Goal: Use online tool/utility: Utilize a website feature to perform a specific function

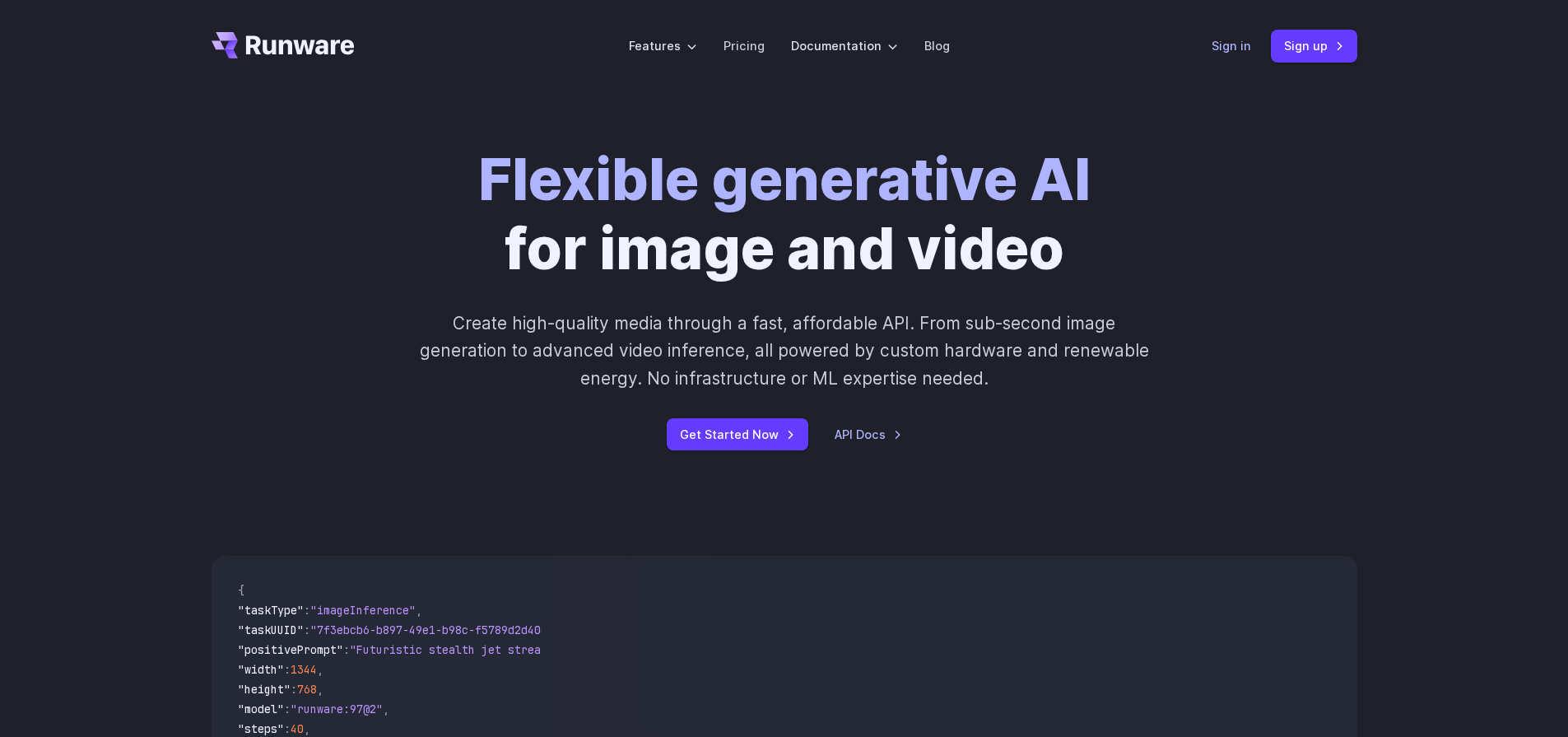
click at [1249, 41] on link "Sign in" at bounding box center [1230, 46] width 39 height 19
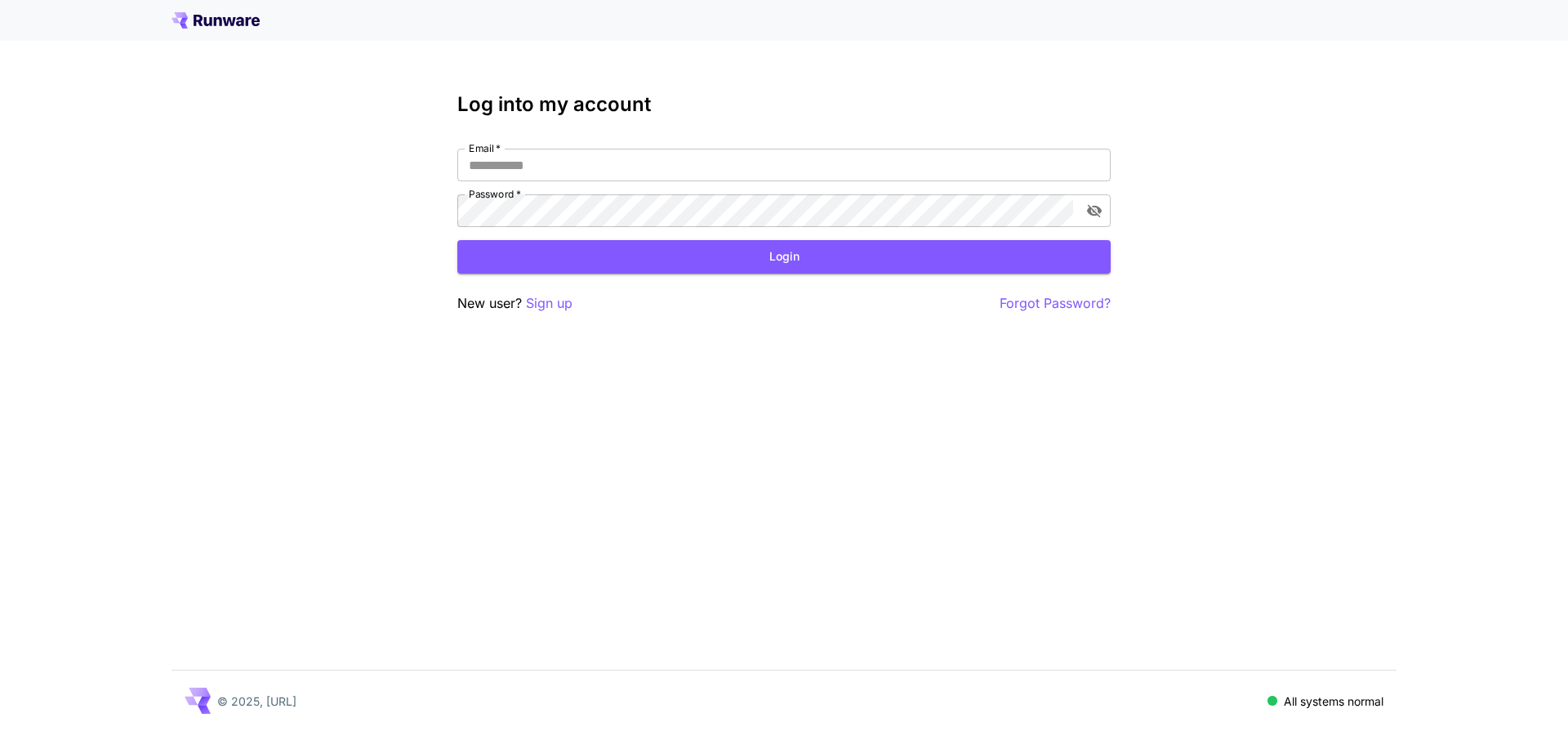
click at [725, 181] on div "Email   * Email   * Password   * Password   *" at bounding box center [784, 188] width 654 height 79
click at [723, 175] on input "Email   *" at bounding box center [784, 165] width 654 height 32
type input "**********"
click button "Login" at bounding box center [784, 256] width 654 height 33
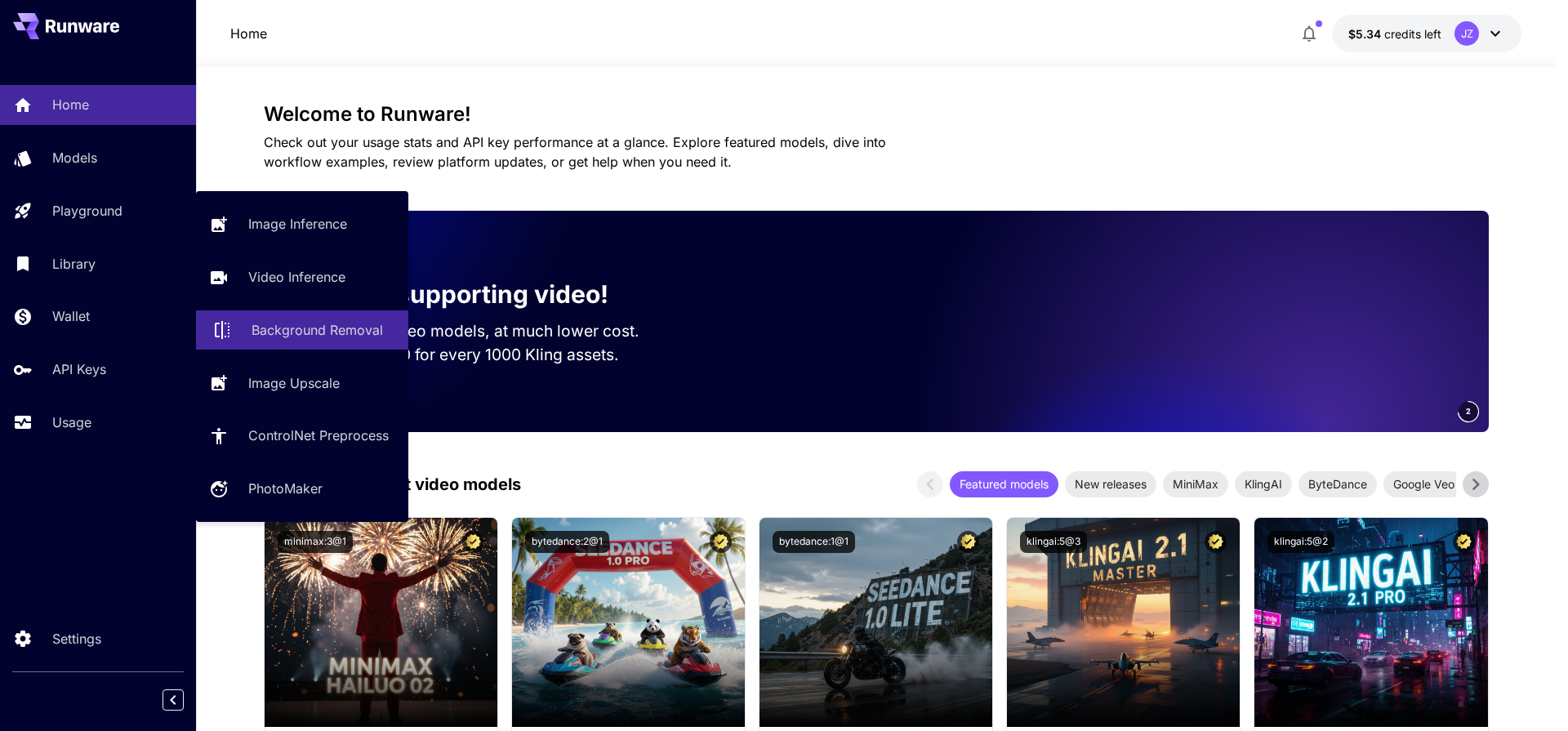
click at [282, 319] on link "Background Removal" at bounding box center [303, 330] width 212 height 40
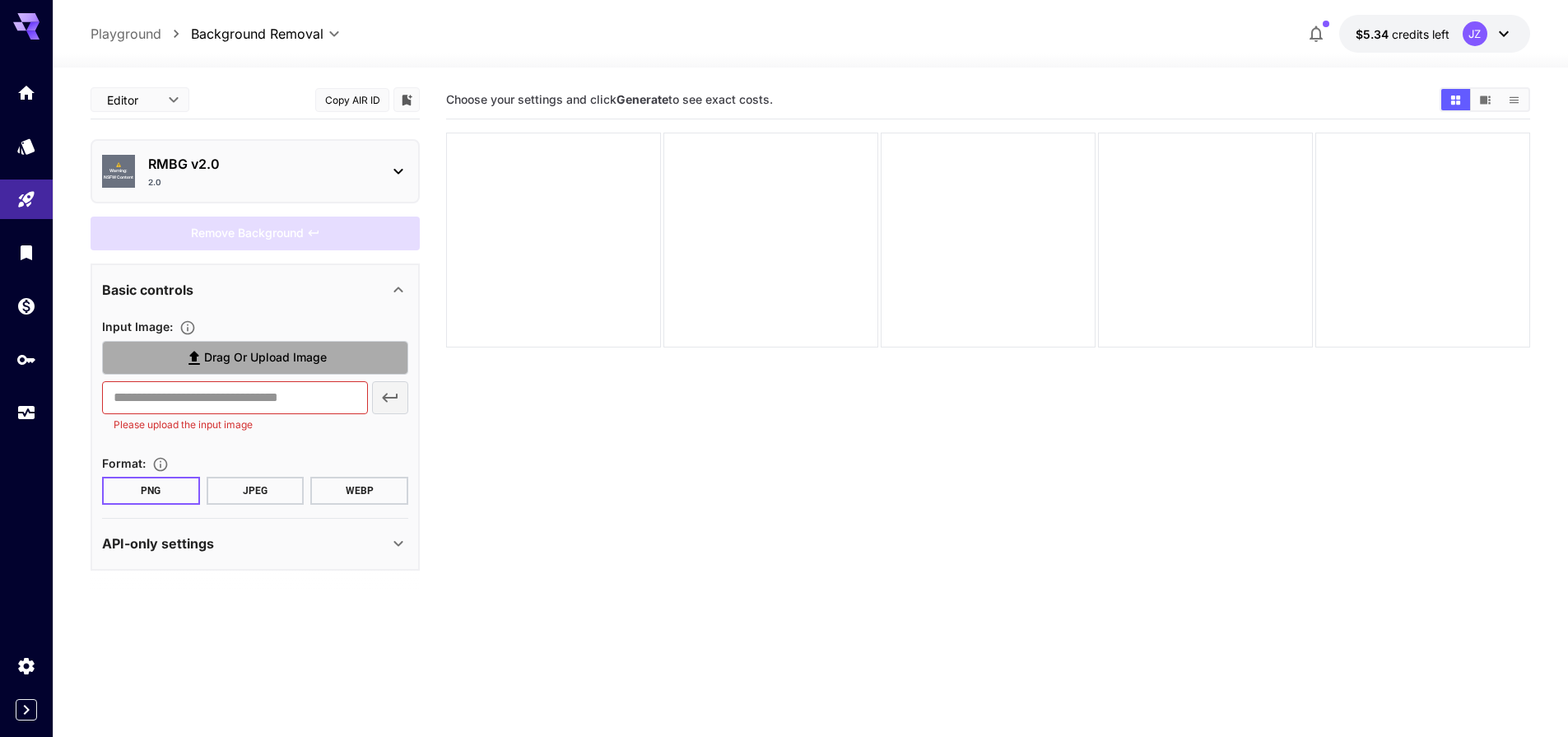
click at [238, 344] on label "Drag or upload image" at bounding box center [255, 357] width 306 height 33
click at [0, 0] on input "Drag or upload image" at bounding box center [0, 0] width 0 height 0
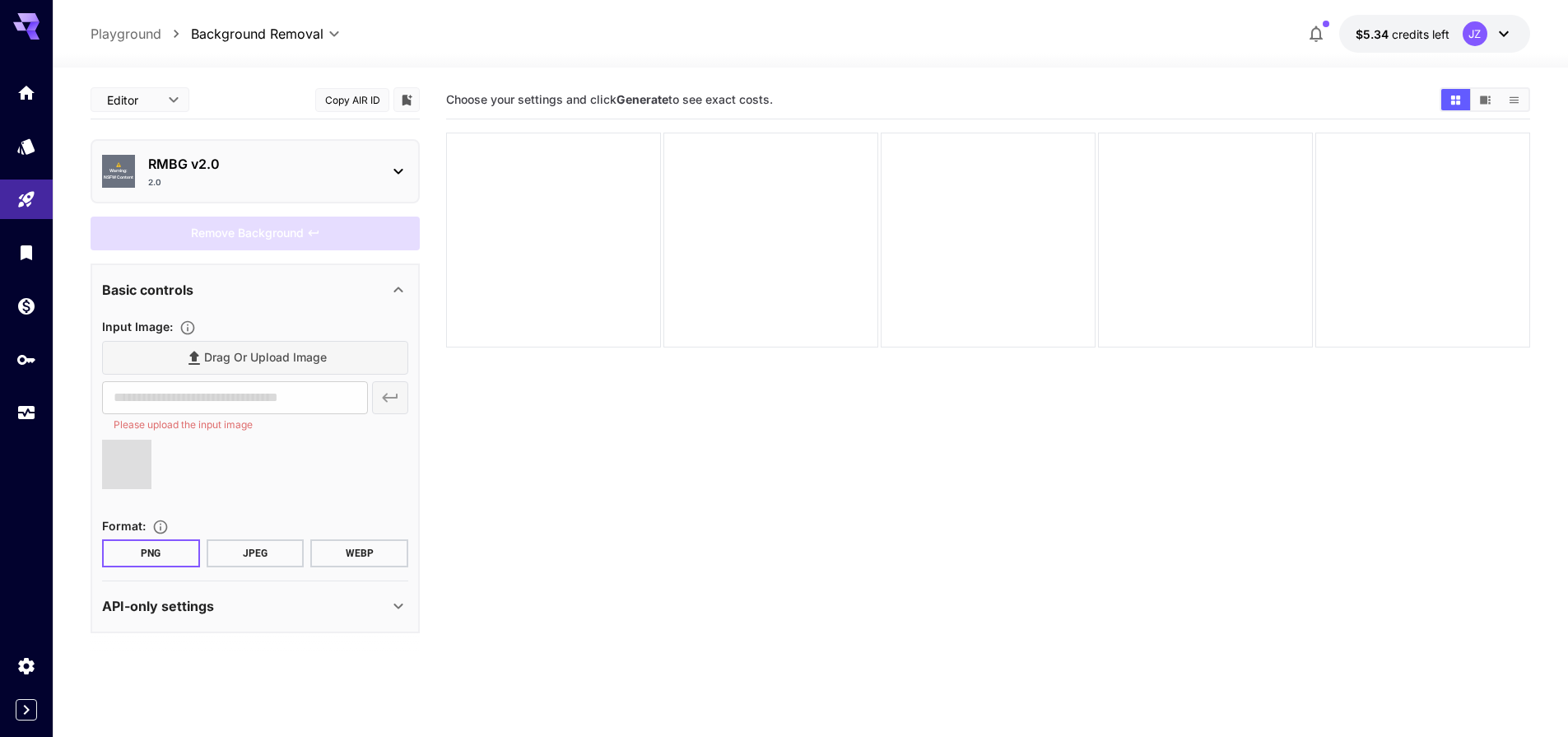
type input "**********"
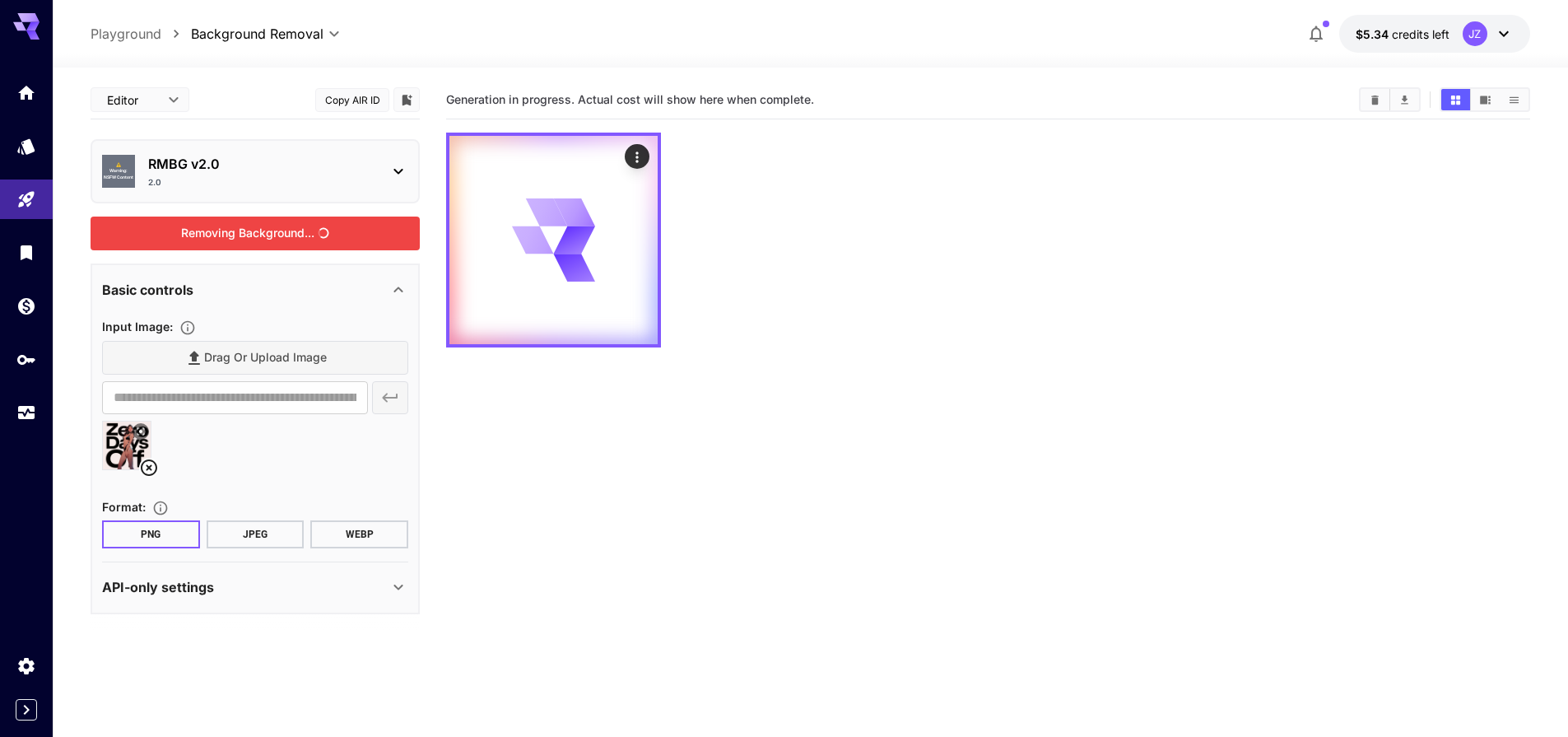
click at [294, 228] on div "Removing Background..." at bounding box center [255, 232] width 329 height 33
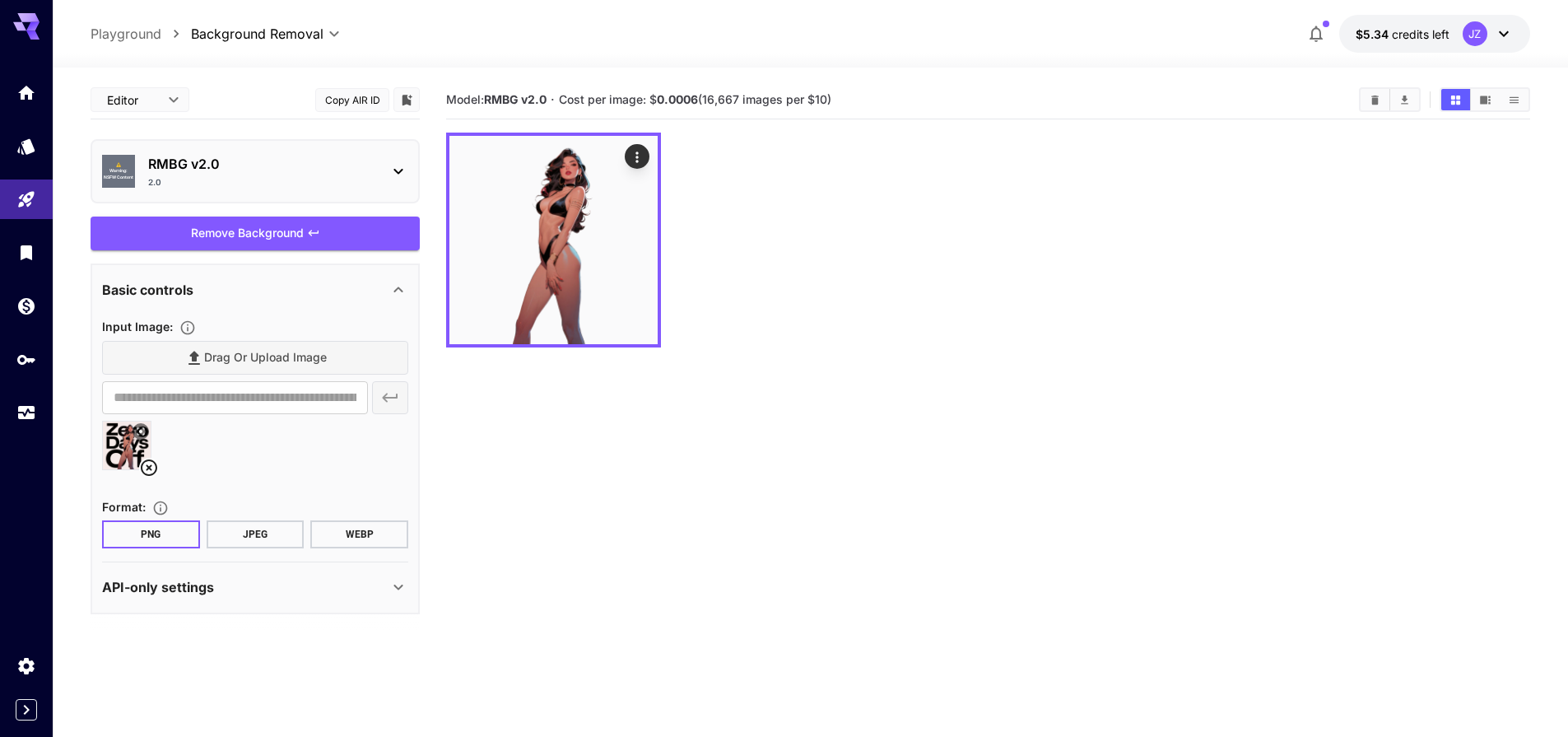
click at [262, 166] on p "RMBG v2.0" at bounding box center [262, 163] width 228 height 20
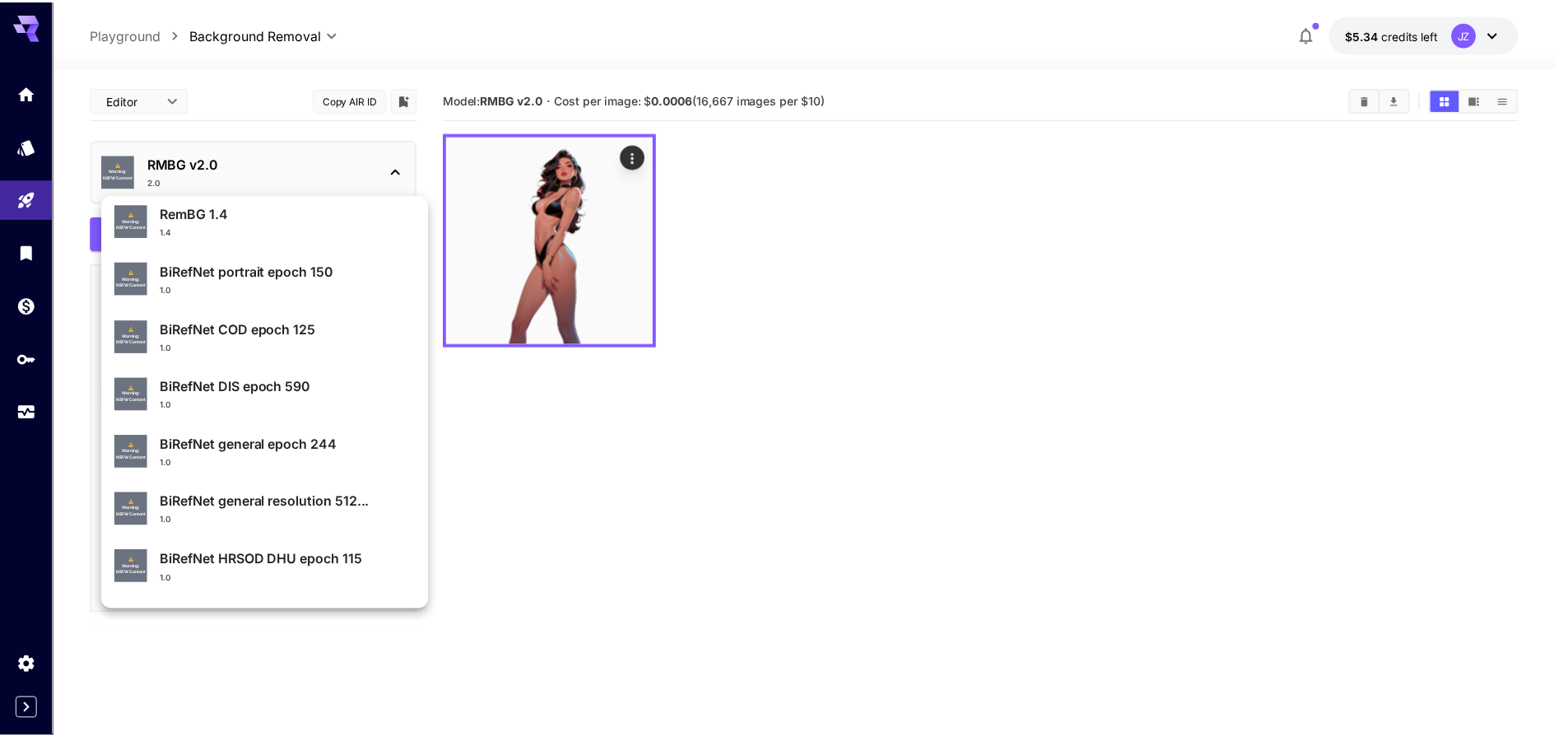
scroll to position [176, 0]
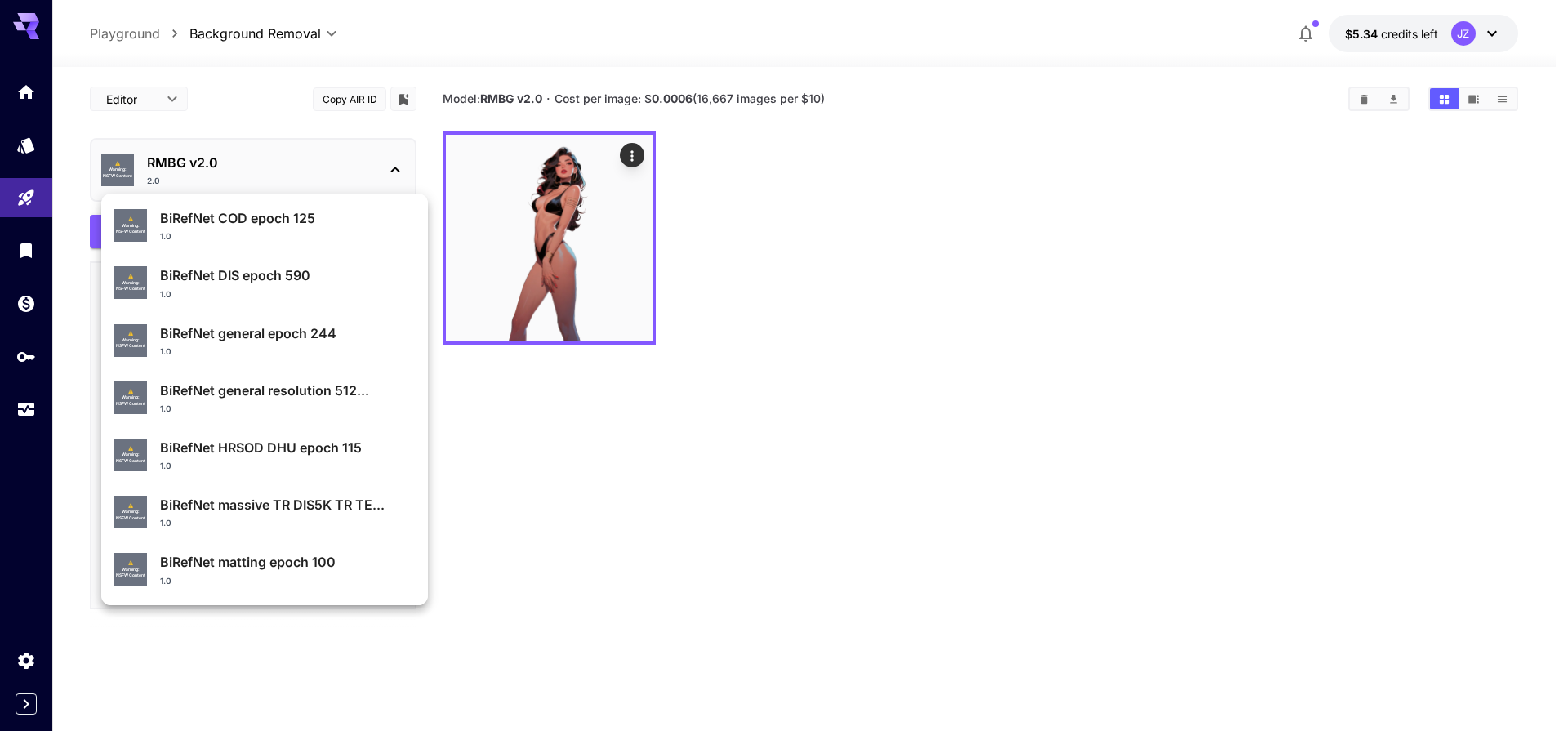
click at [196, 407] on div "1.0" at bounding box center [287, 408] width 255 height 12
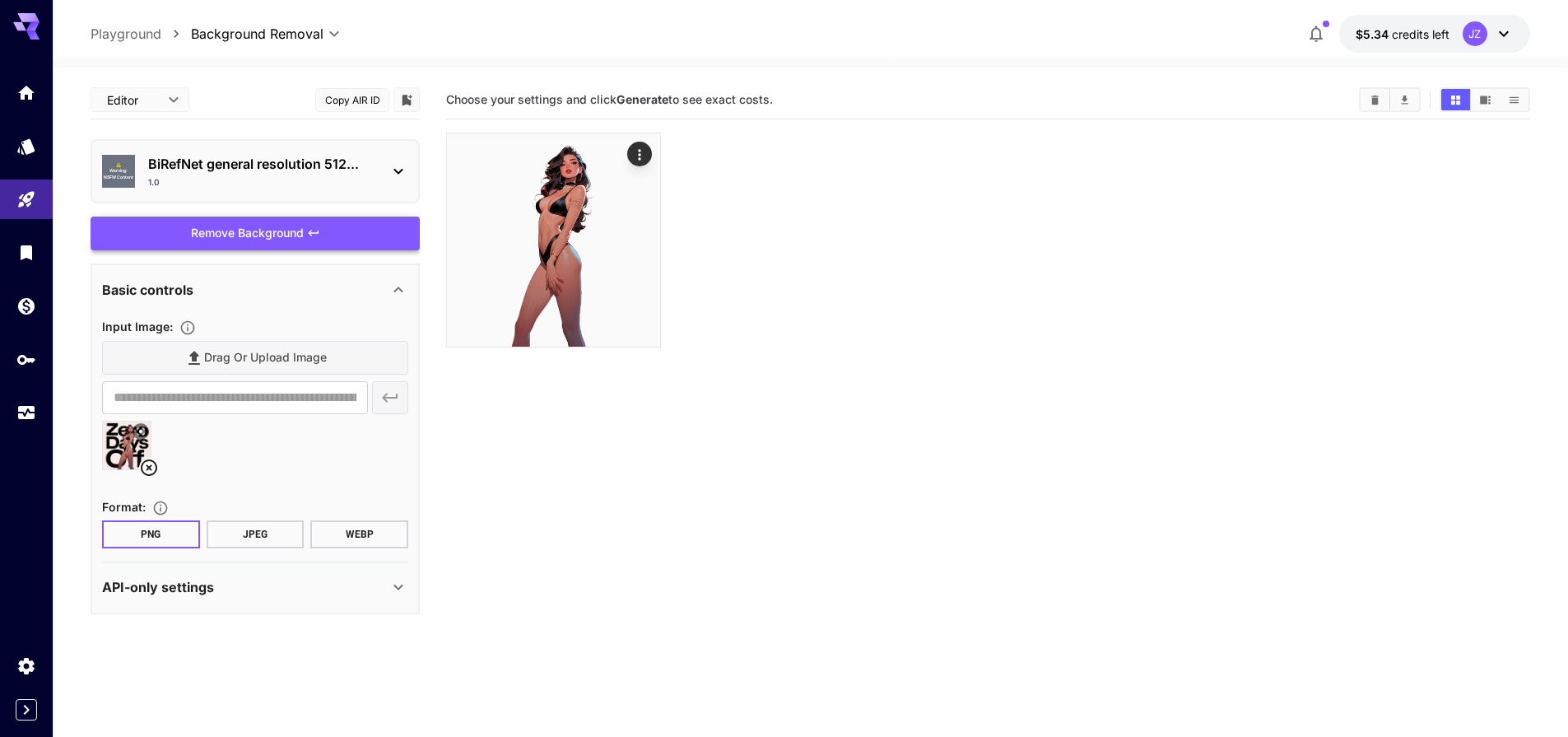
click at [258, 235] on div "Remove Background" at bounding box center [255, 232] width 329 height 33
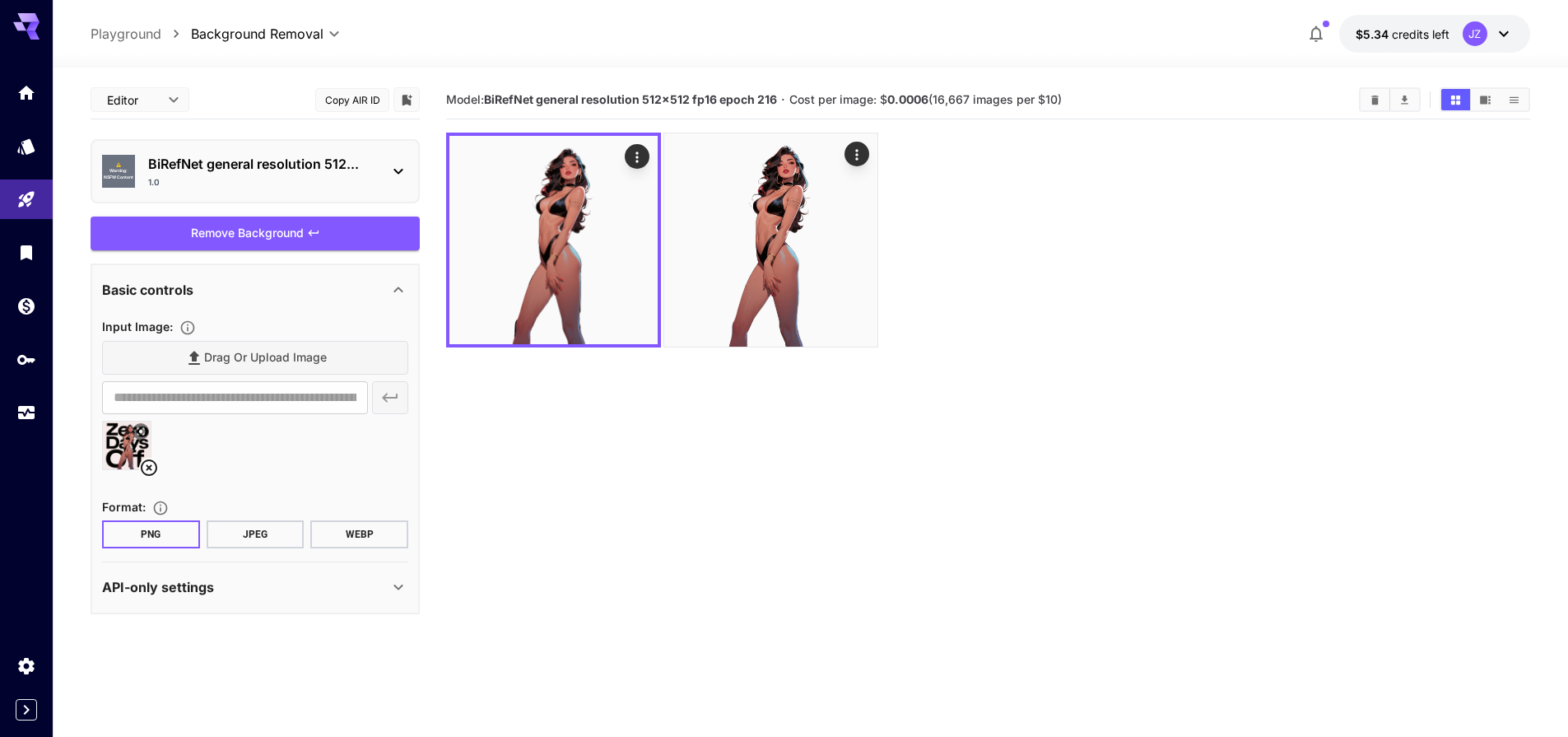
click at [189, 174] on div "BiRefNet general resolution 512... 1.0" at bounding box center [262, 171] width 228 height 34
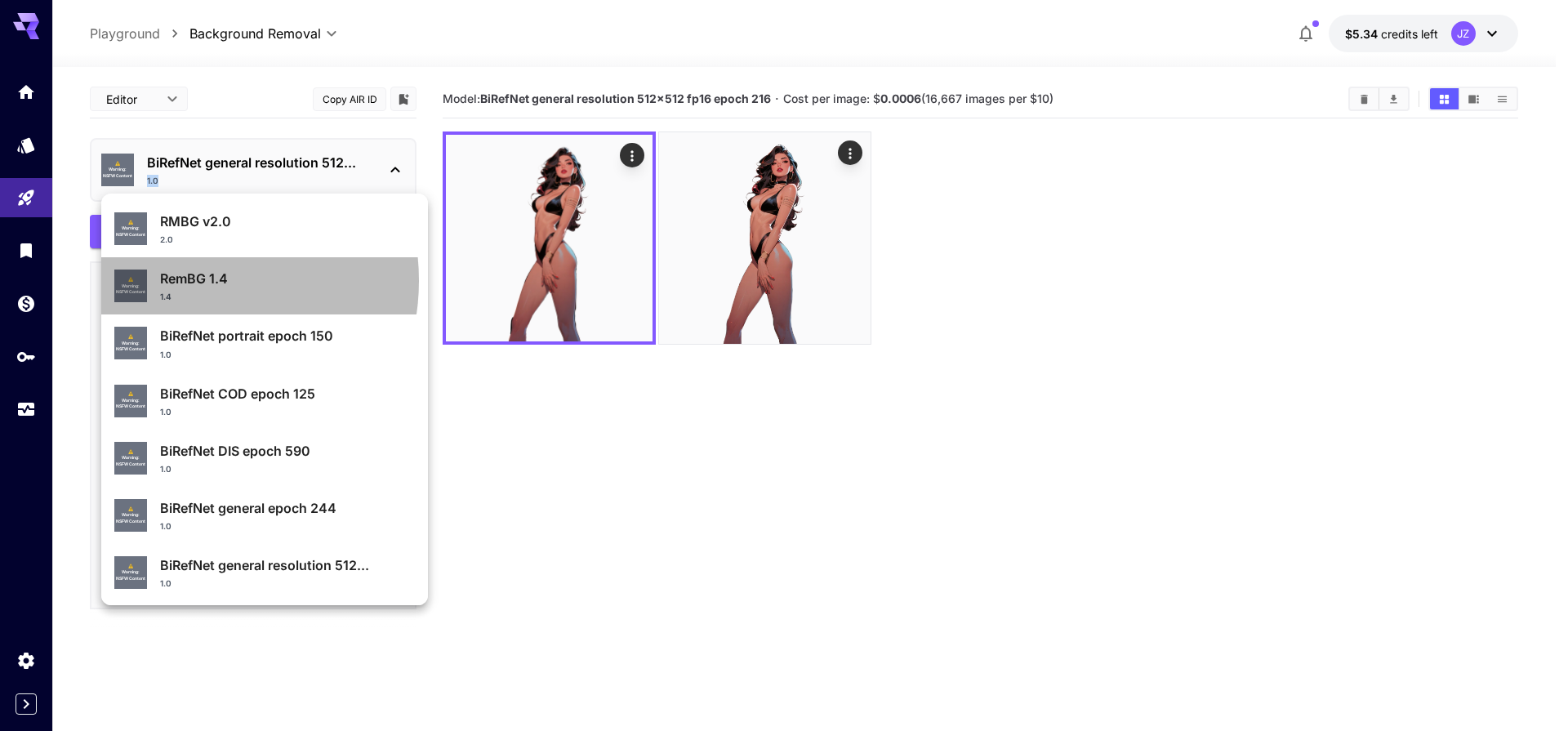
click at [191, 280] on p "RemBG 1.4" at bounding box center [287, 278] width 255 height 20
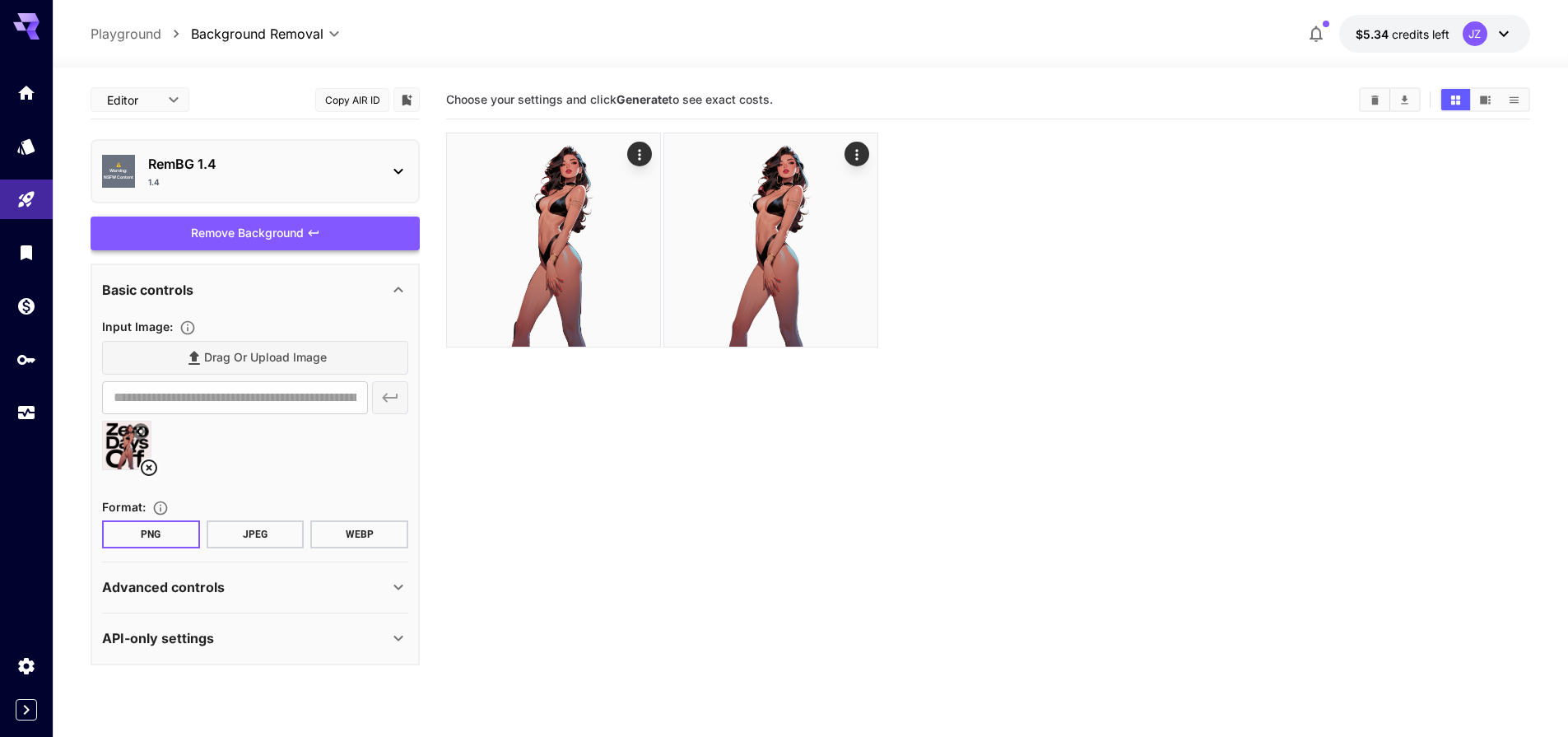
click at [190, 232] on div "Remove Background" at bounding box center [255, 232] width 329 height 33
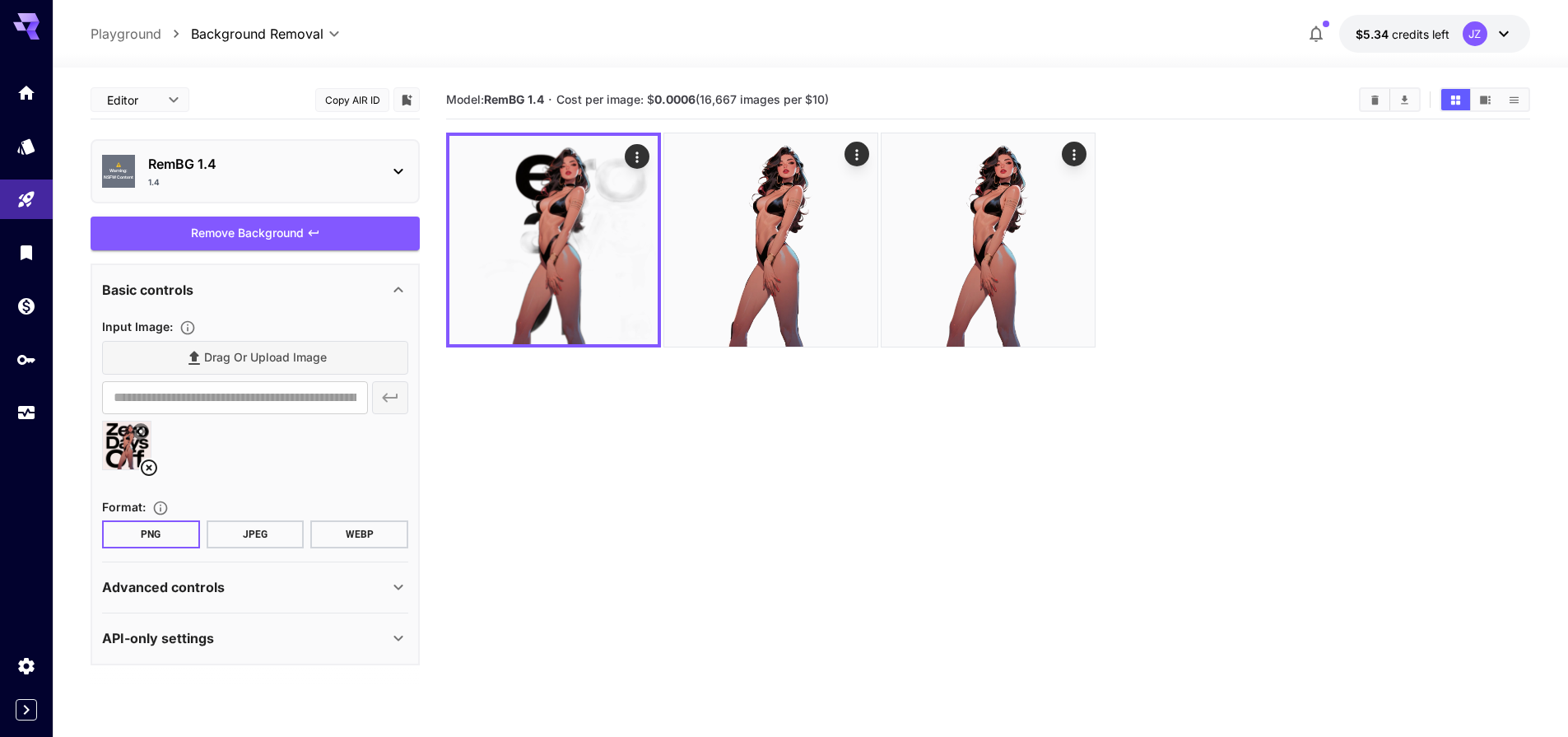
click at [295, 140] on div "⚠️ Warning: NSFW Content RemBG 1.4 1.4" at bounding box center [255, 171] width 329 height 64
click at [268, 157] on p "RemBG 1.4" at bounding box center [262, 163] width 228 height 20
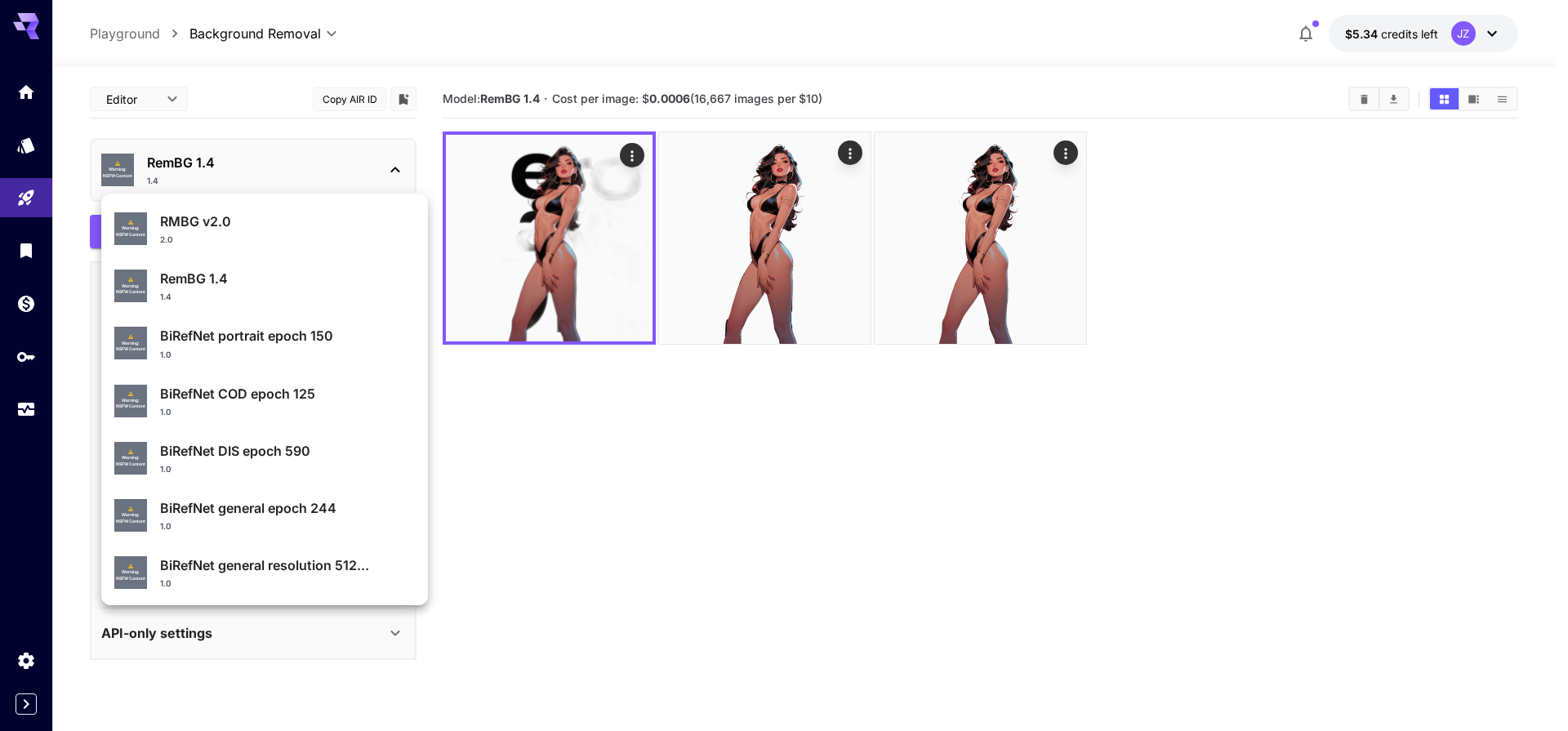
click at [211, 288] on p "RemBG 1.4" at bounding box center [287, 278] width 255 height 20
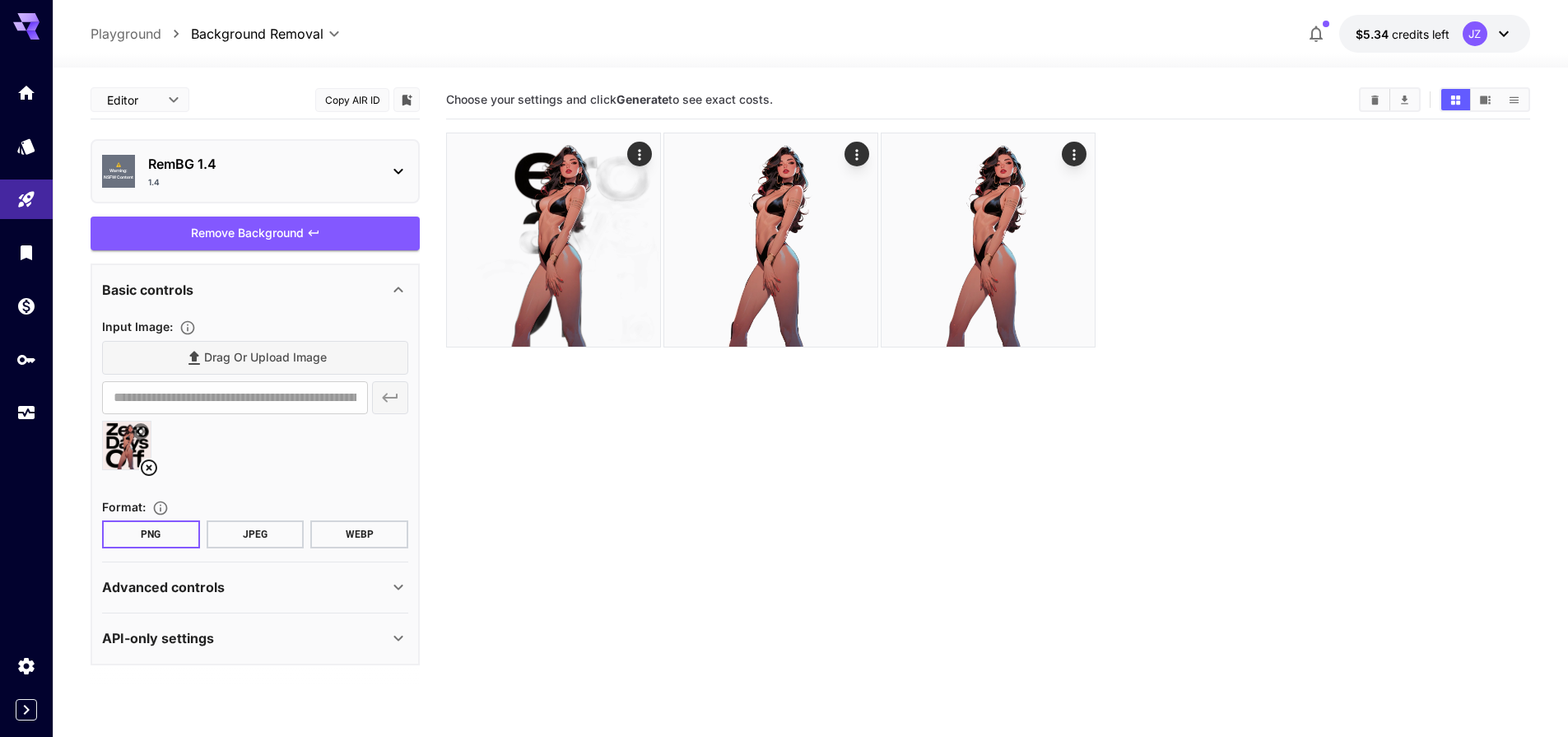
click at [293, 241] on div "Remove Background" at bounding box center [255, 232] width 329 height 33
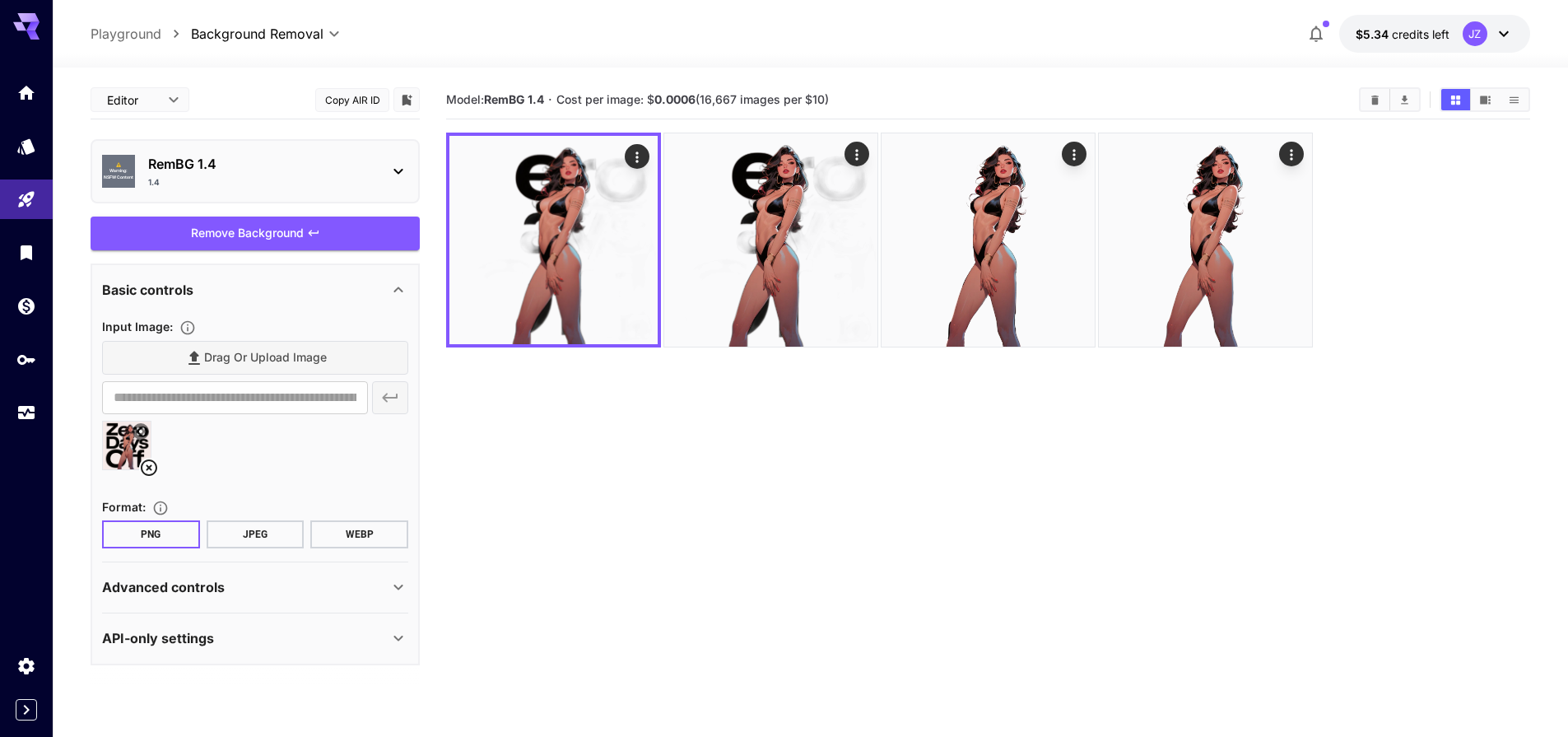
click at [246, 199] on div "⚠️ Warning: NSFW Content RemBG 1.4 1.4" at bounding box center [255, 171] width 329 height 64
click at [266, 174] on div "RemBG 1.4 1.4" at bounding box center [262, 171] width 228 height 34
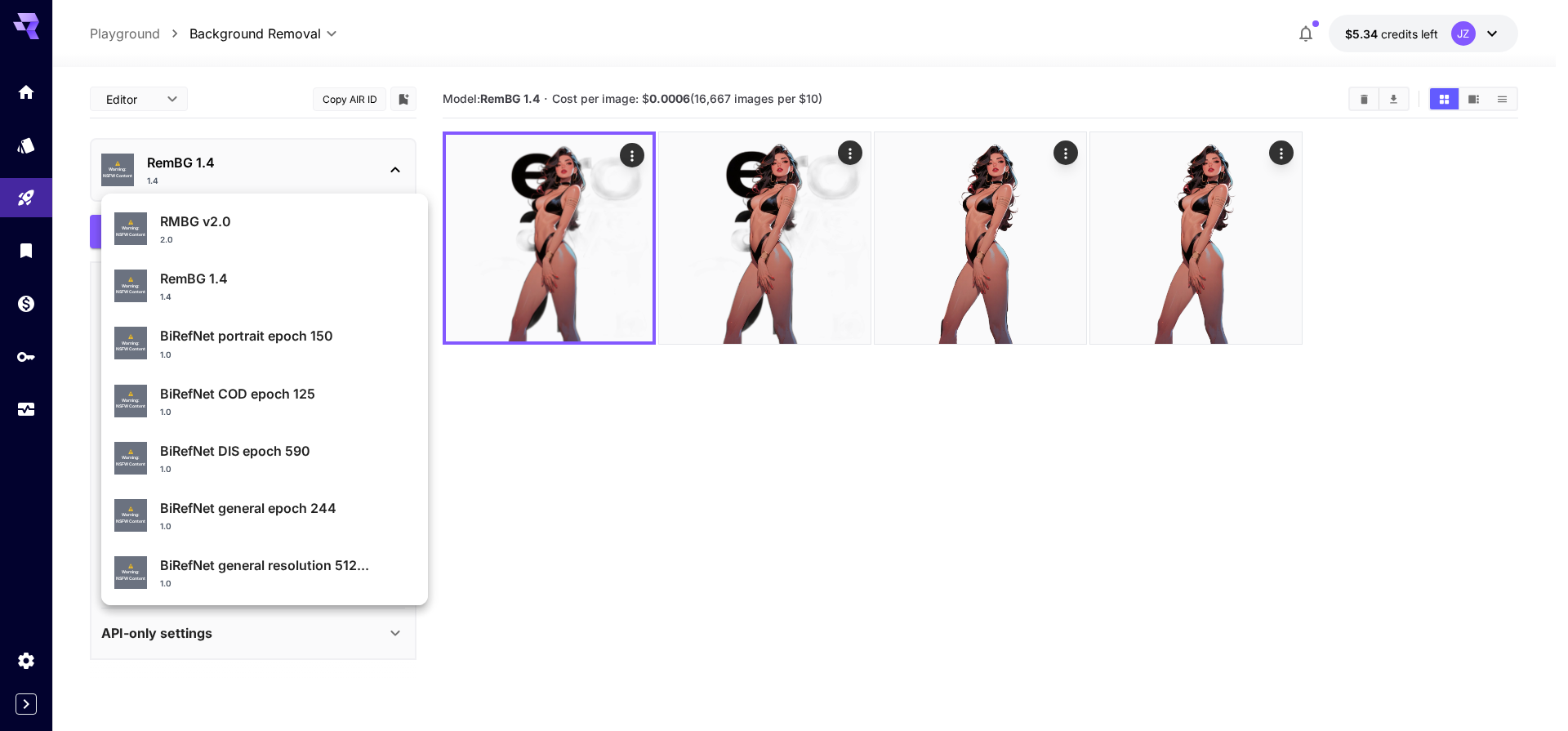
click at [280, 111] on div at bounding box center [784, 365] width 1568 height 731
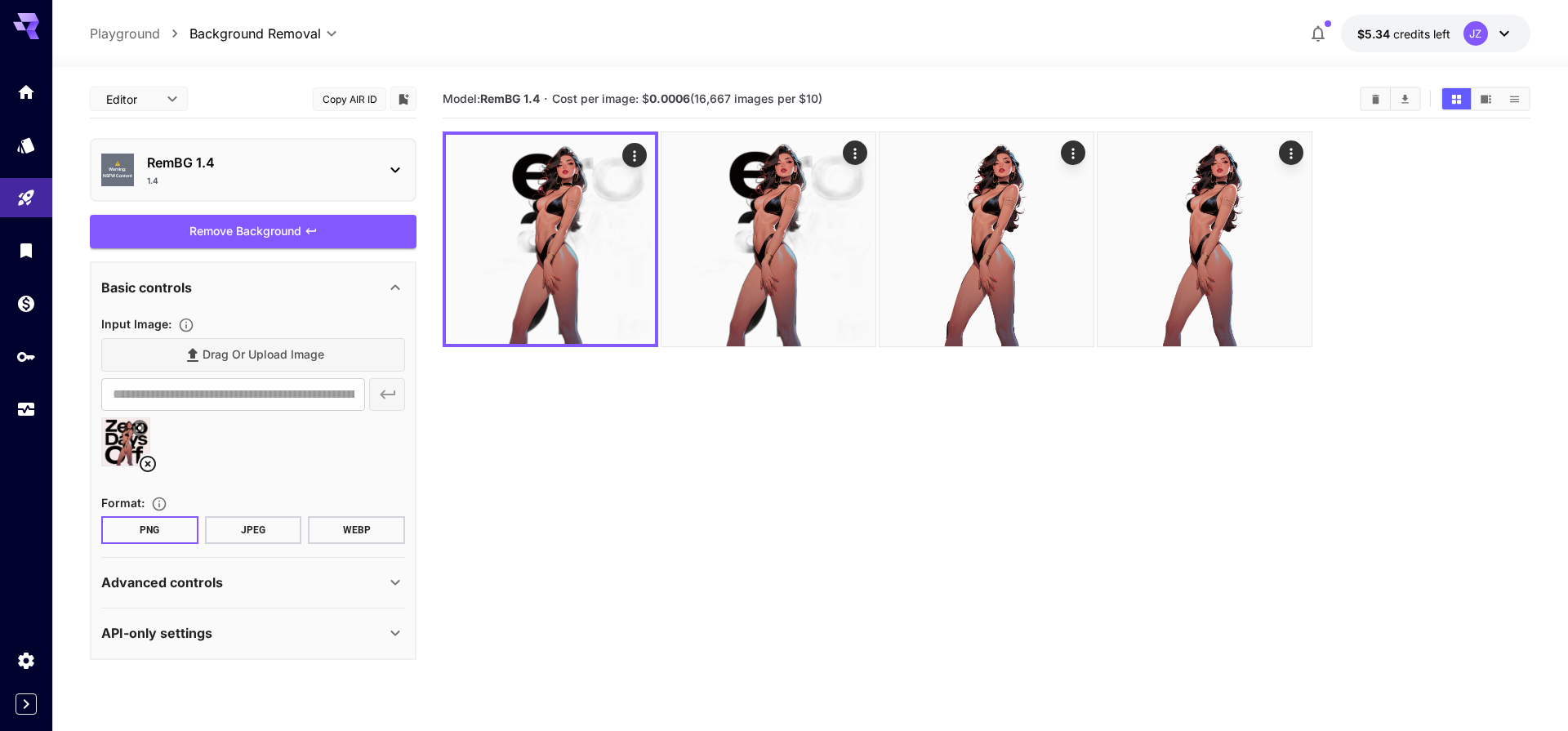
click at [291, 25] on body "**********" at bounding box center [784, 429] width 1568 height 860
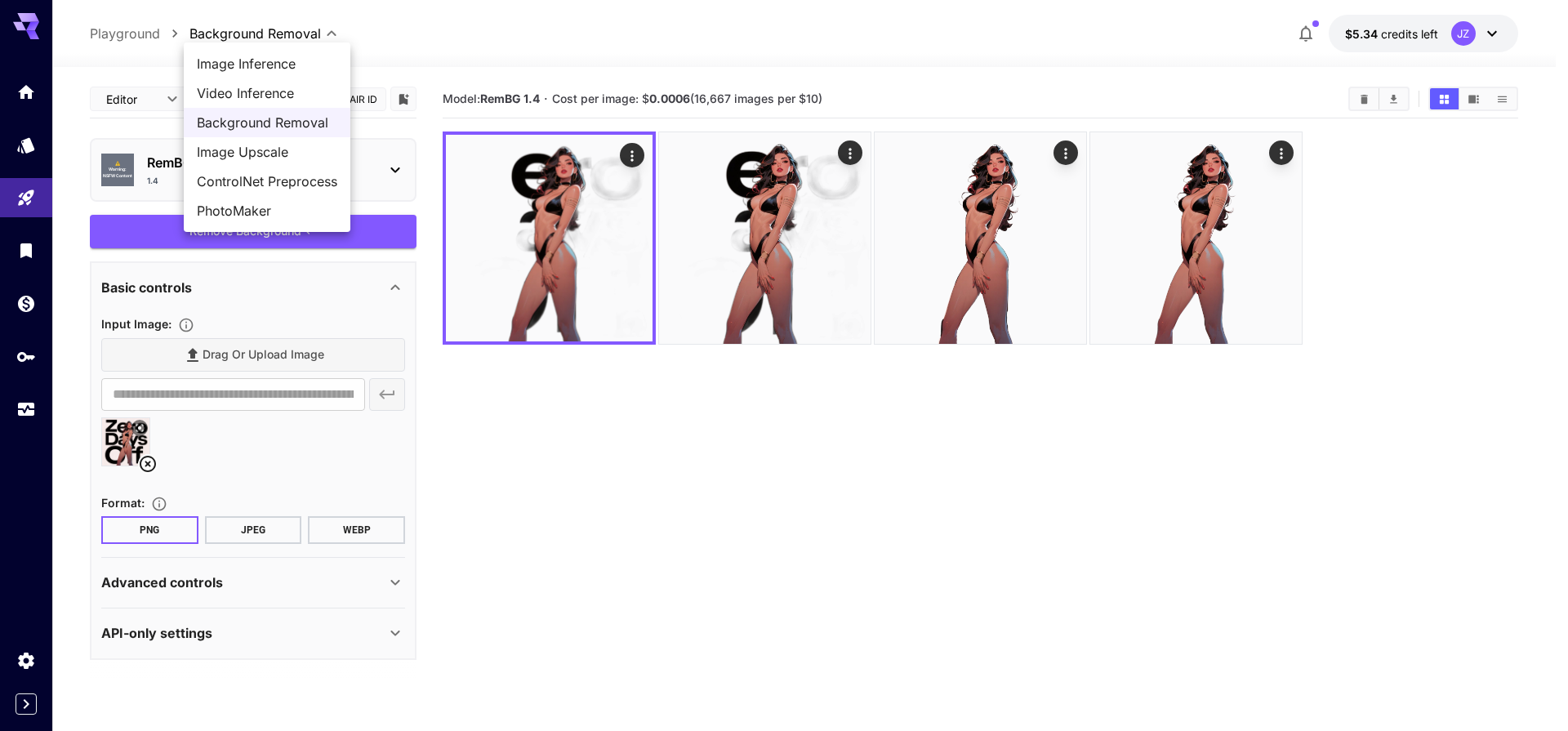
click at [270, 56] on span "Image Inference" at bounding box center [267, 64] width 140 height 20
type input "**********"
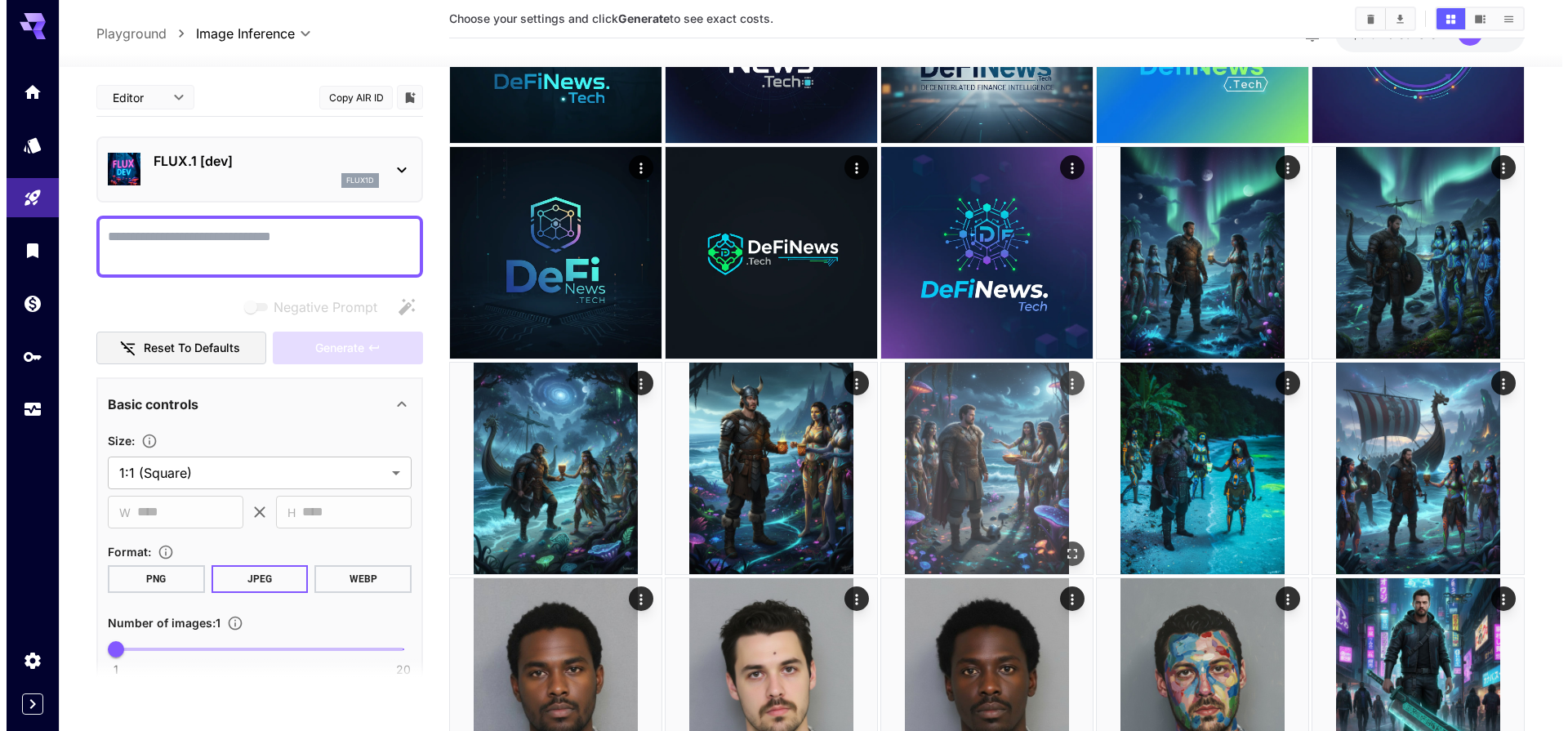
scroll to position [882, 0]
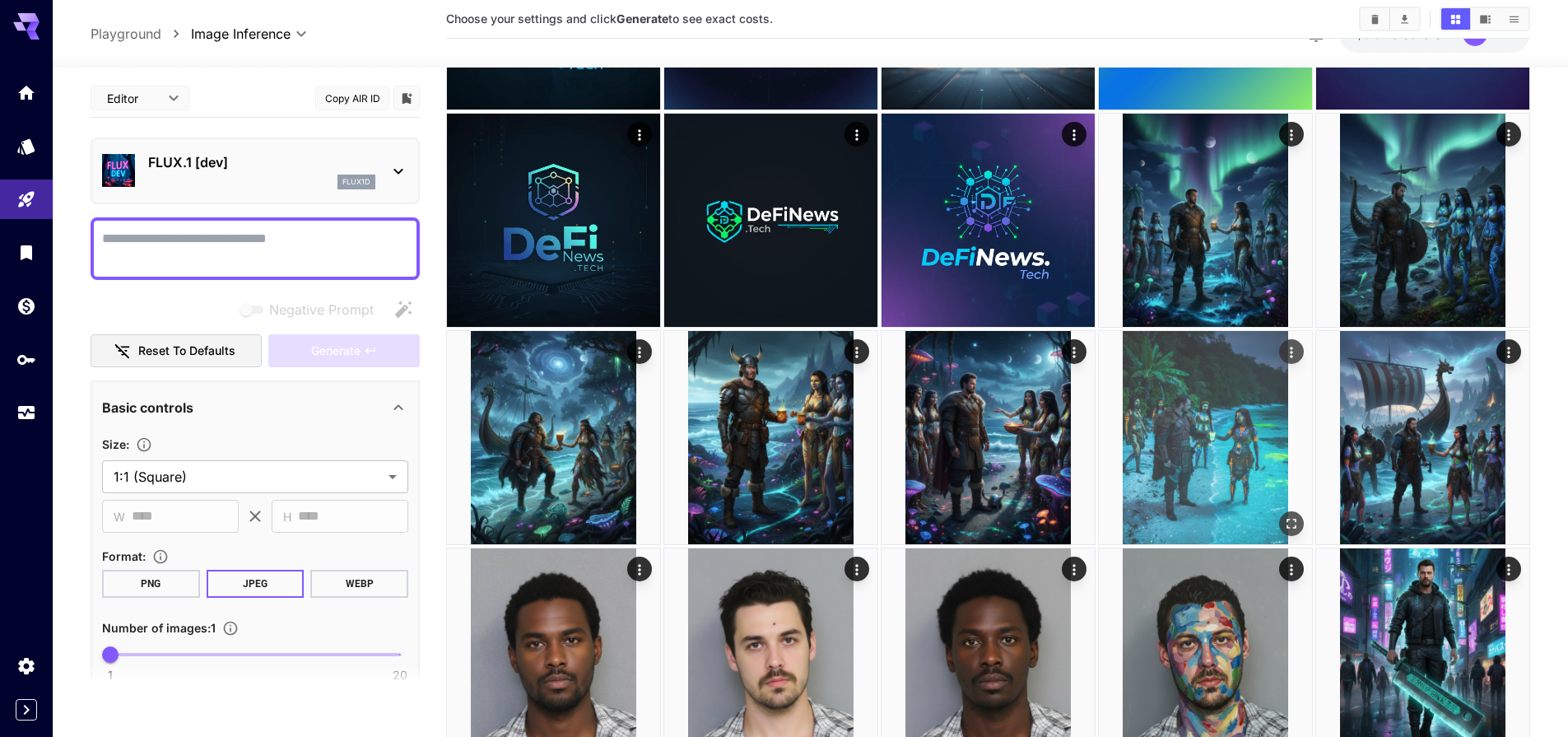
click at [1235, 431] on img at bounding box center [1205, 437] width 213 height 213
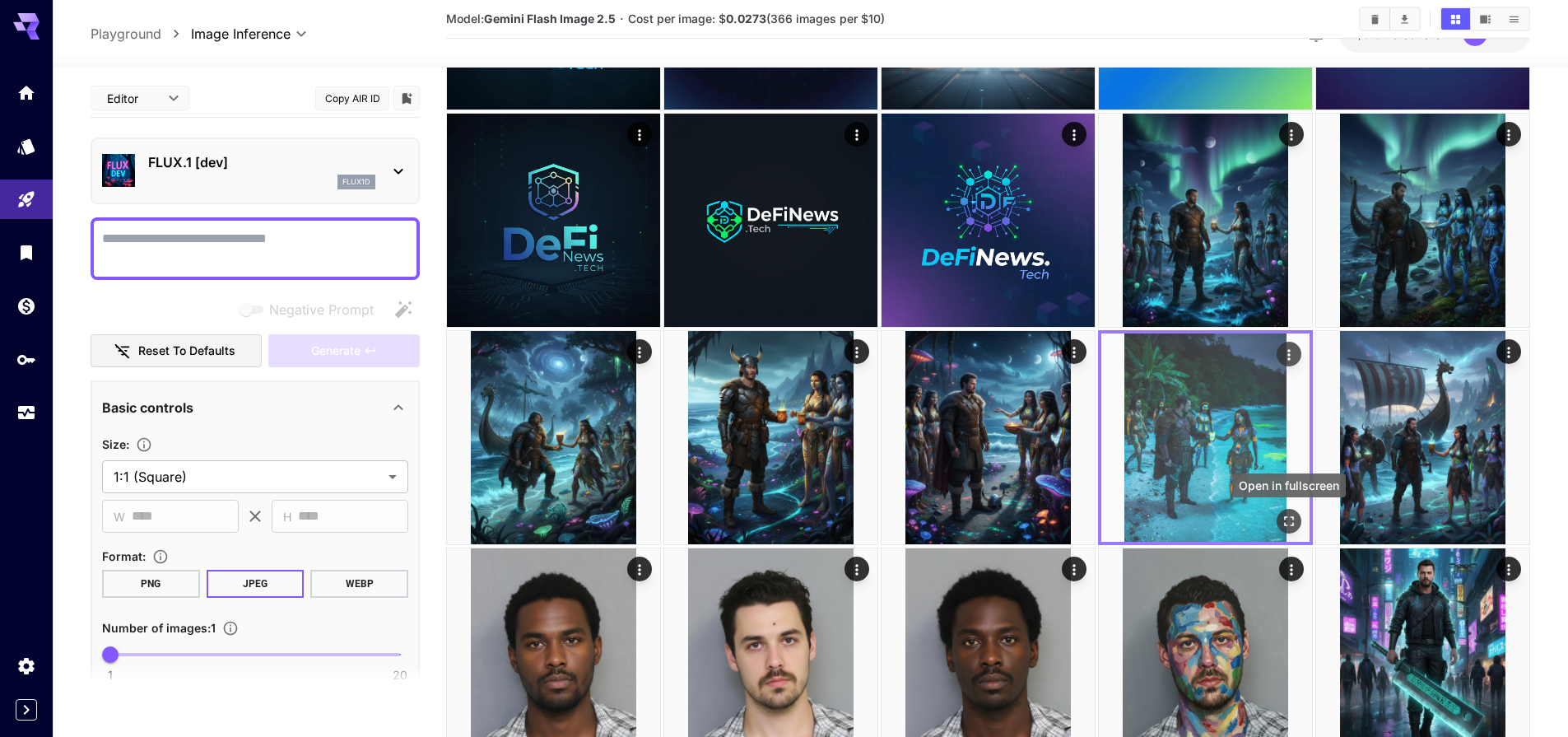
click at [1287, 515] on icon "Open in fullscreen" at bounding box center [1289, 520] width 16 height 16
